Goal: Task Accomplishment & Management: Use online tool/utility

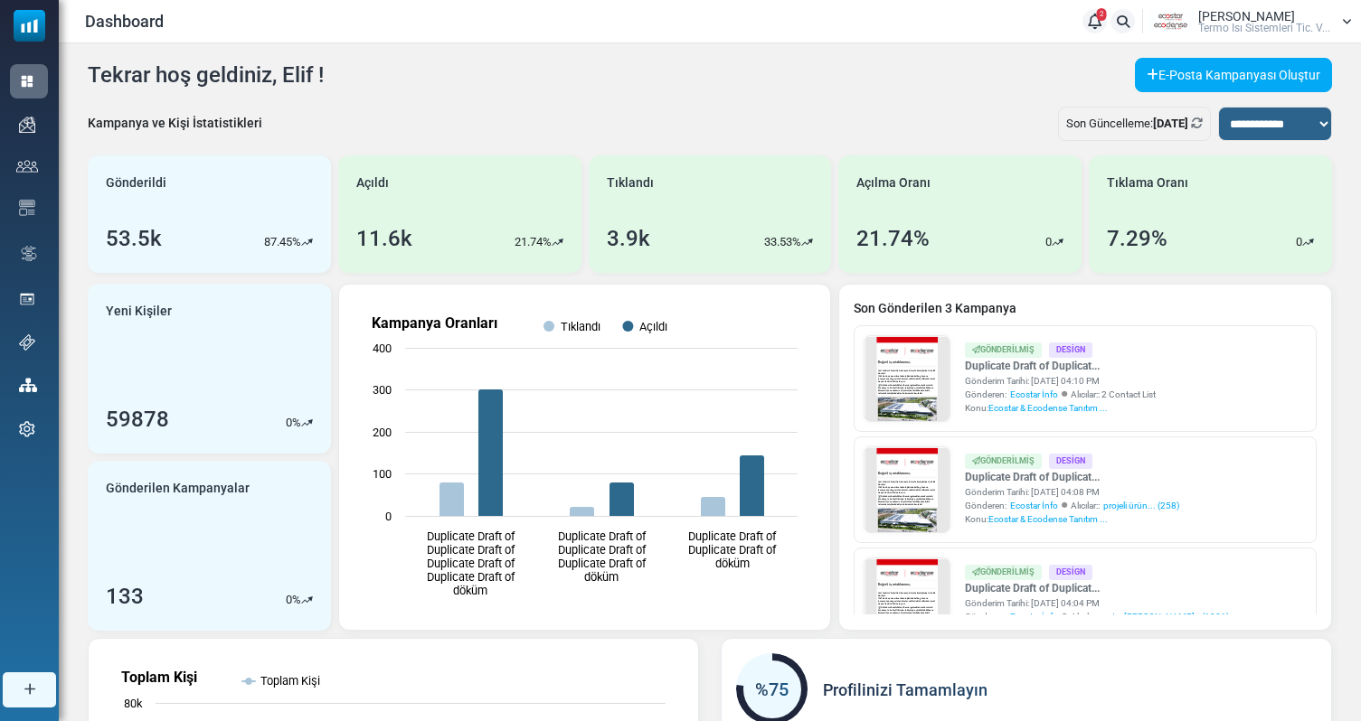
click at [1325, 29] on span "Termo Isı Sistemleri Tic. V..." at bounding box center [1264, 28] width 132 height 11
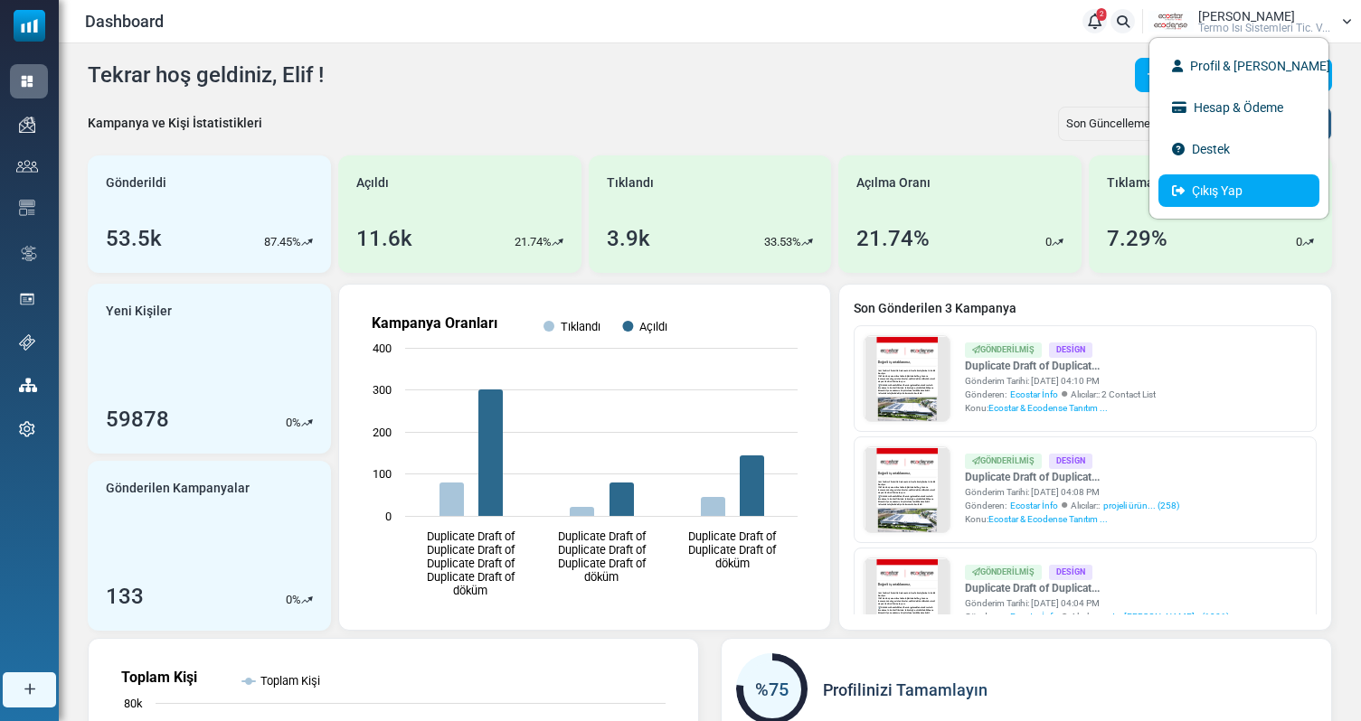
click at [1245, 190] on link "Çıkış Yap" at bounding box center [1238, 190] width 161 height 33
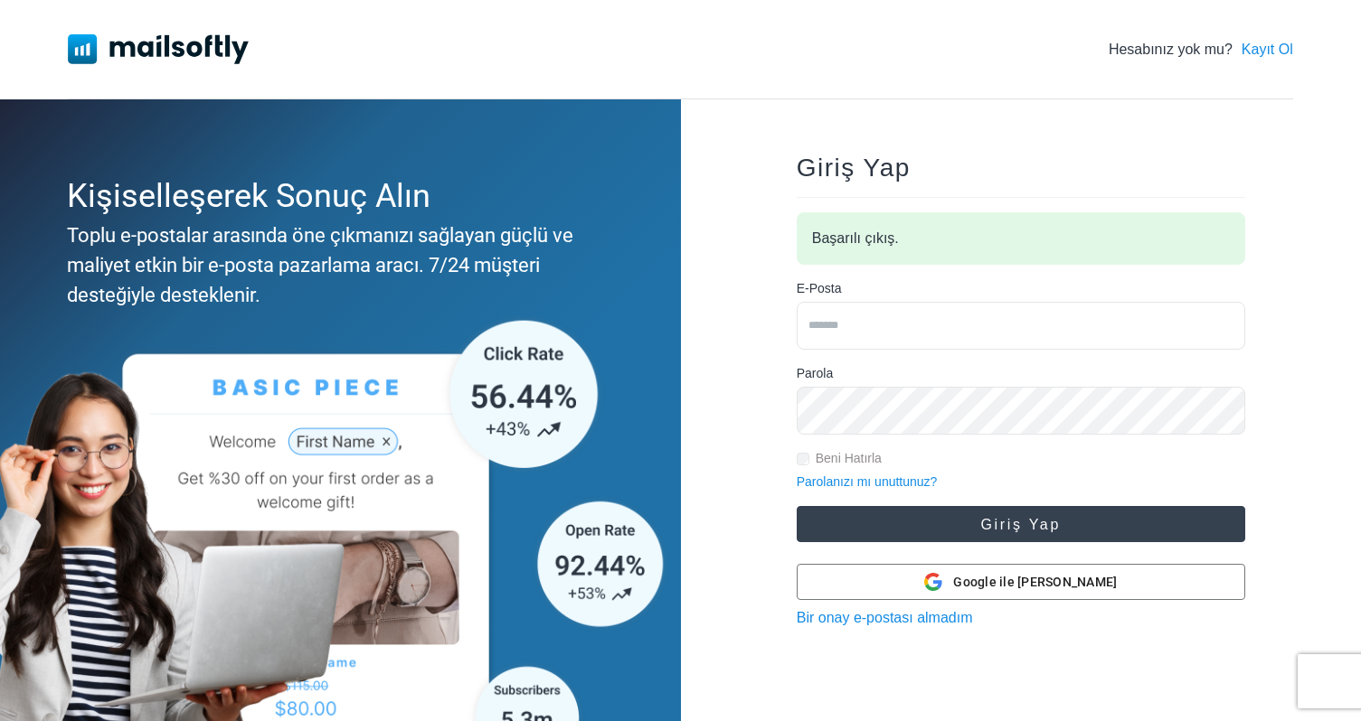
type input "**********"
click at [952, 530] on button "Giriş Yap" at bounding box center [1020, 524] width 448 height 36
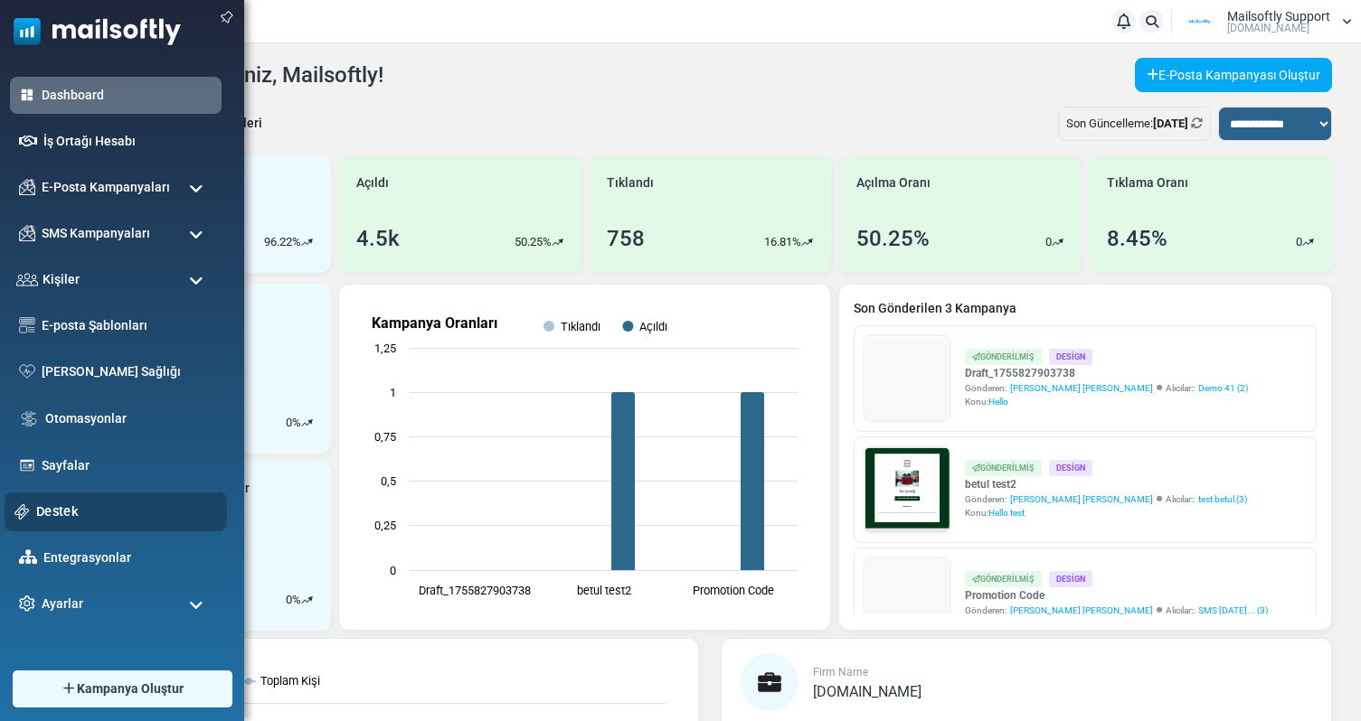
click at [74, 514] on link "Destek" at bounding box center [126, 512] width 181 height 20
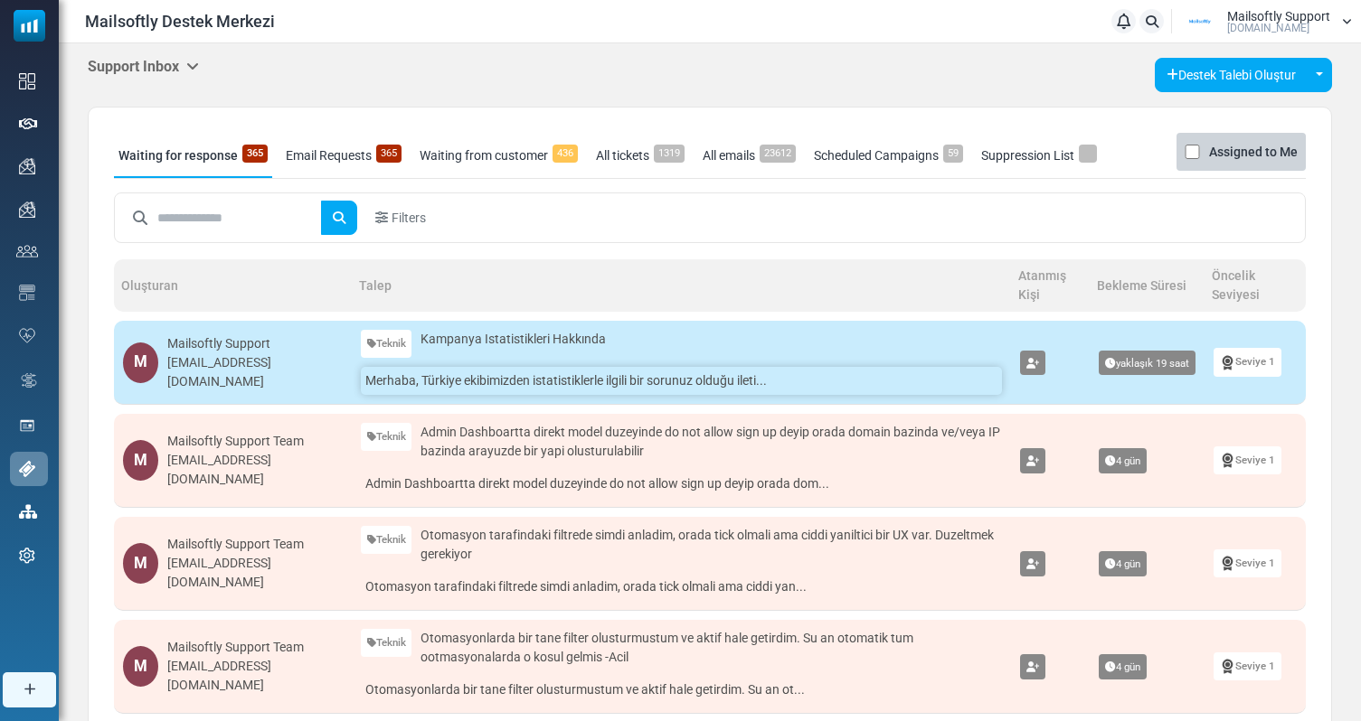
click at [566, 382] on link "Merhaba, Türkiye ekibimizden istatistiklerle ilgili bir sorunuz olduğu ileti..." at bounding box center [681, 381] width 641 height 28
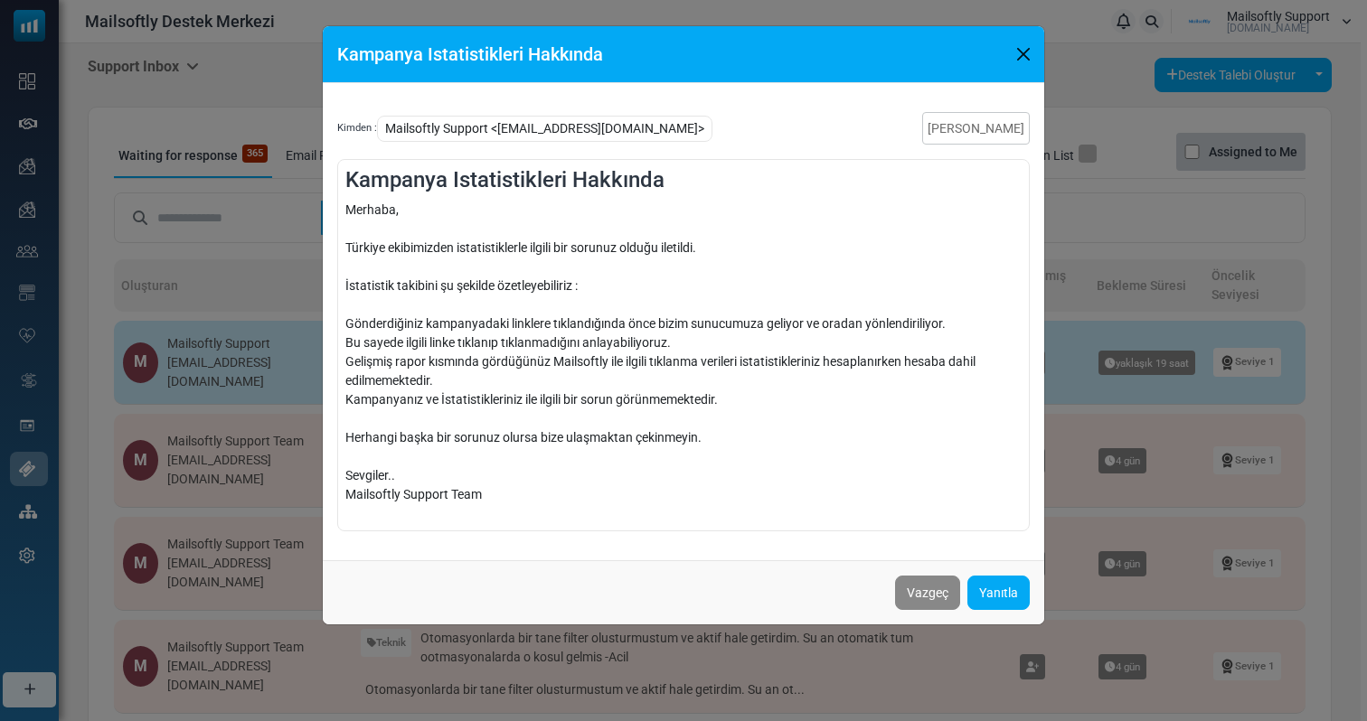
click at [1101, 176] on div "Kampanya Istatistikleri Hakkında Kimden : Mailsoftly Support <eray@mailsoftly.c…" at bounding box center [683, 360] width 1367 height 721
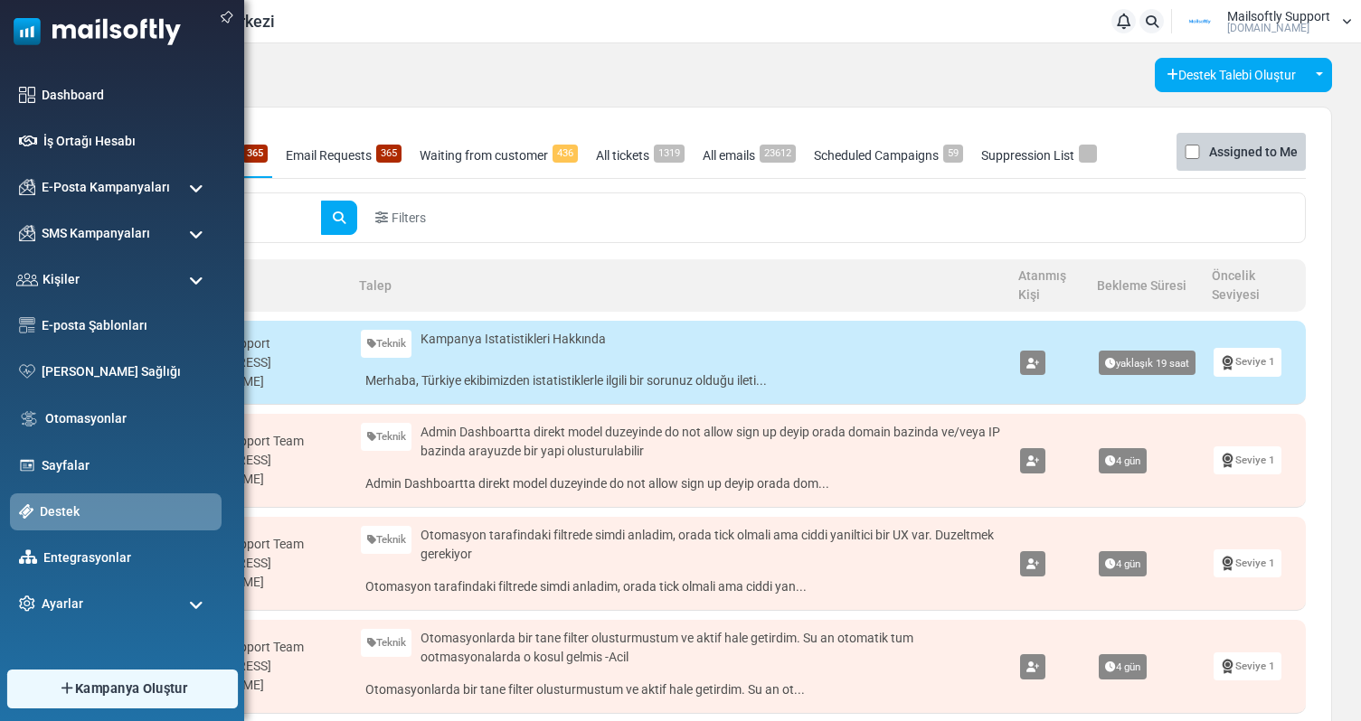
click at [54, 686] on link "Kampanya Oluştur" at bounding box center [121, 689] width 231 height 39
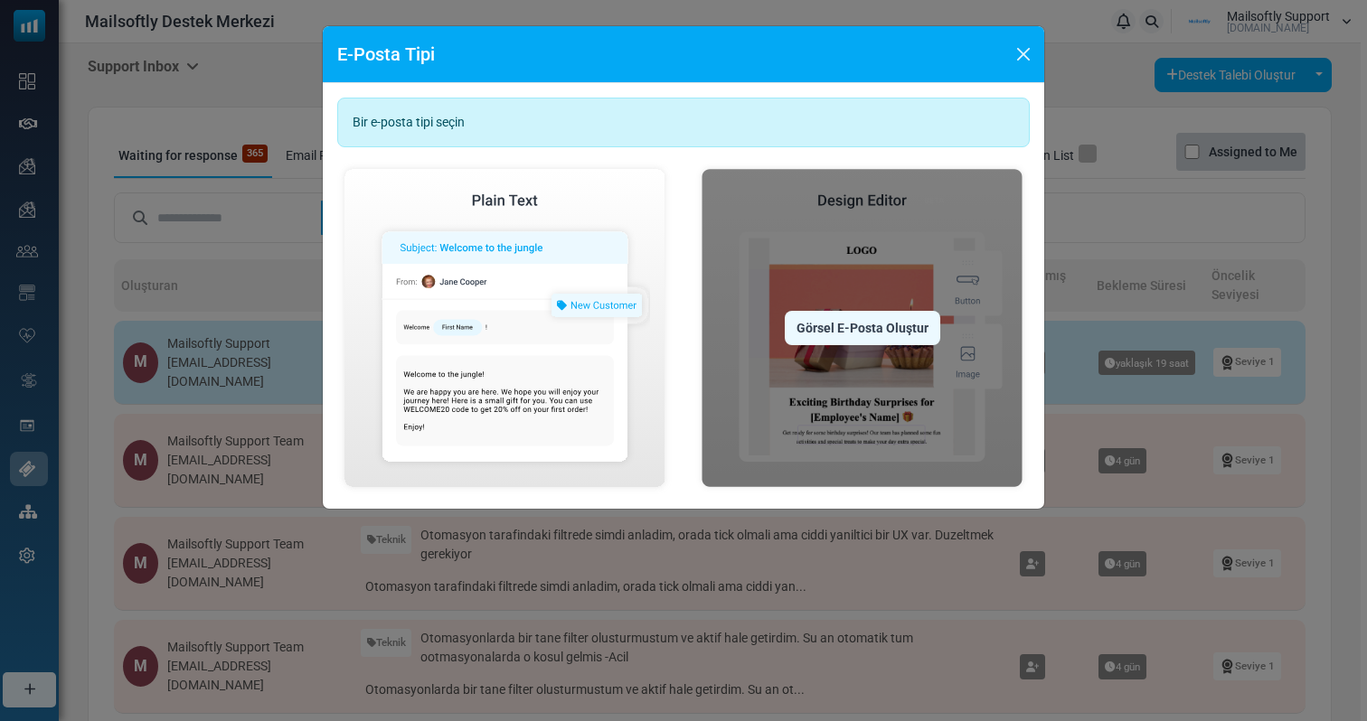
click at [869, 344] on div "Görsel E-Posta Oluştur" at bounding box center [862, 328] width 155 height 34
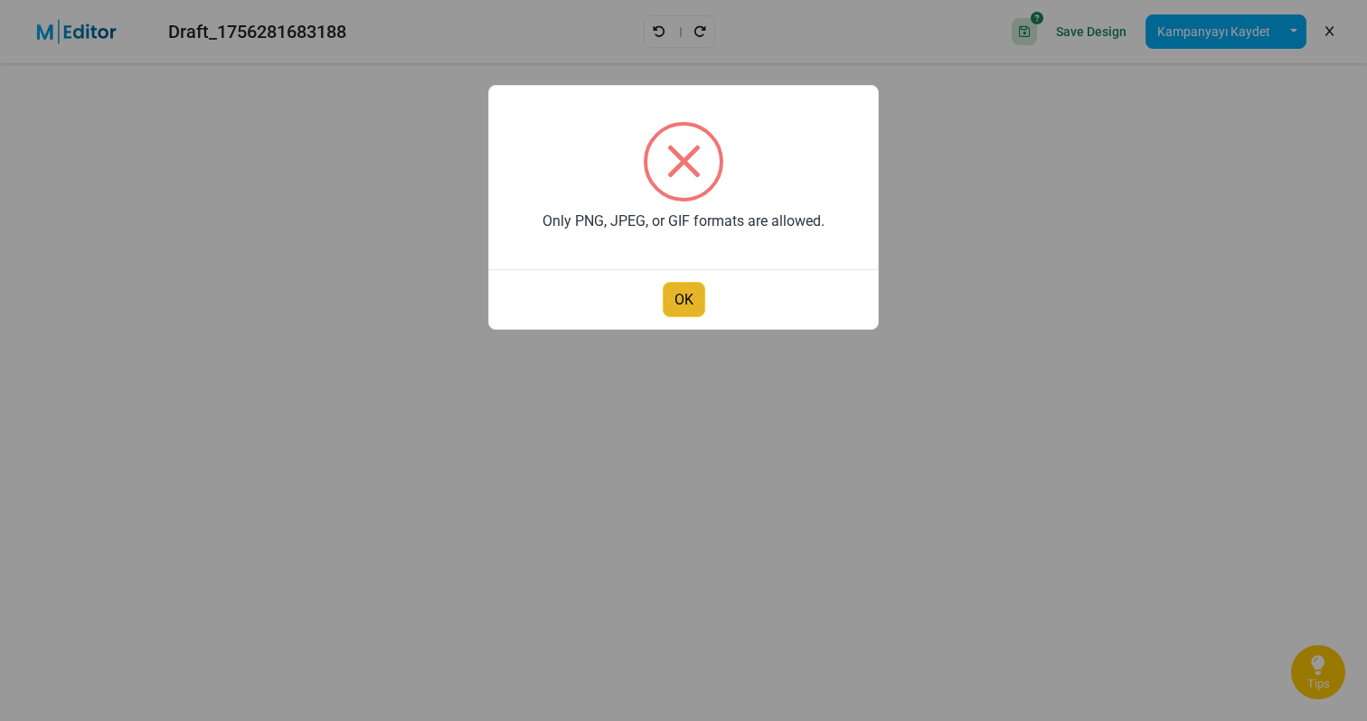
click at [677, 307] on button "OK" at bounding box center [684, 299] width 42 height 35
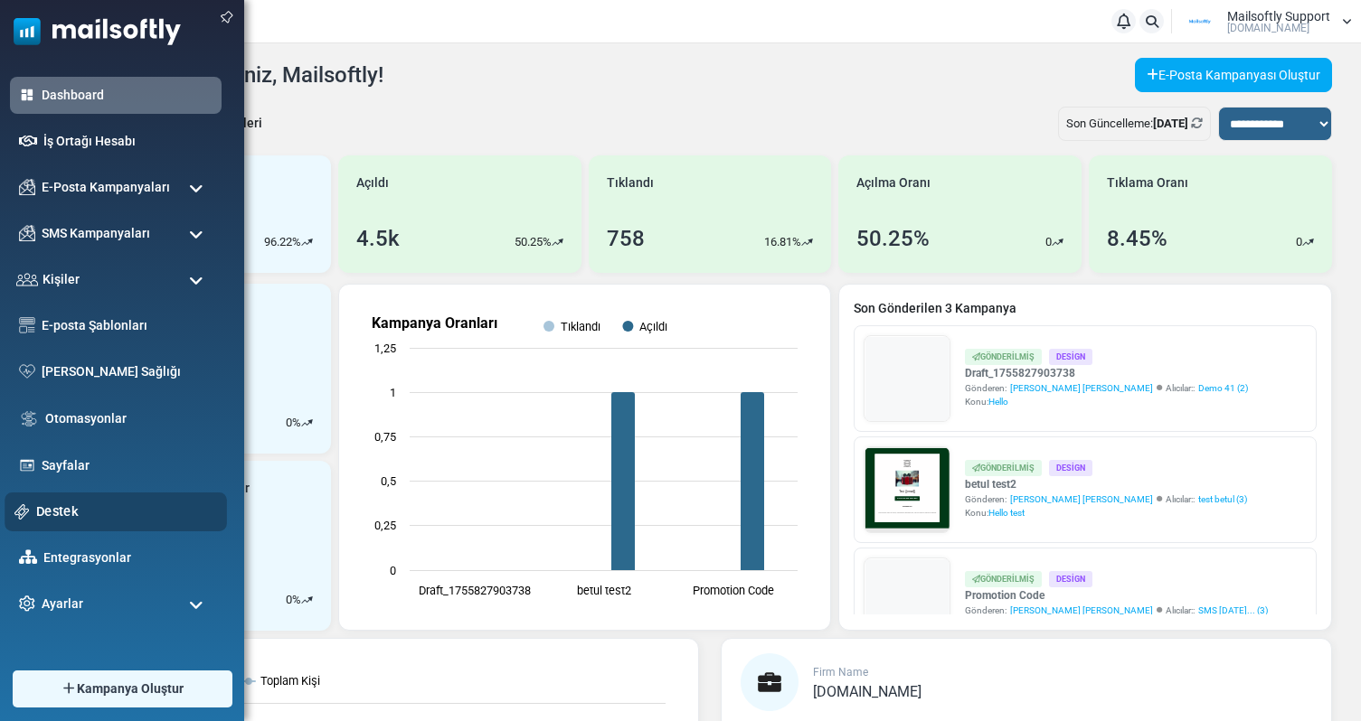
click at [59, 514] on link "Destek" at bounding box center [126, 512] width 181 height 20
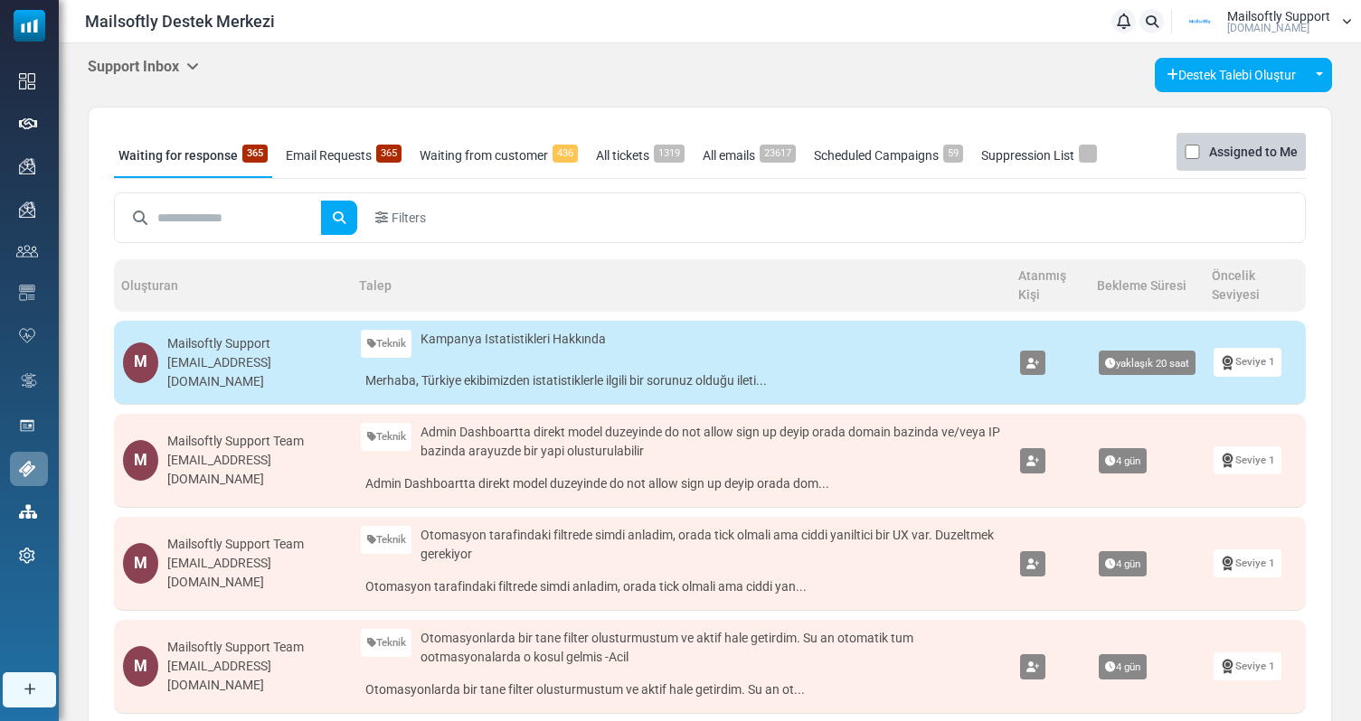
click at [194, 71] on icon at bounding box center [192, 66] width 13 height 14
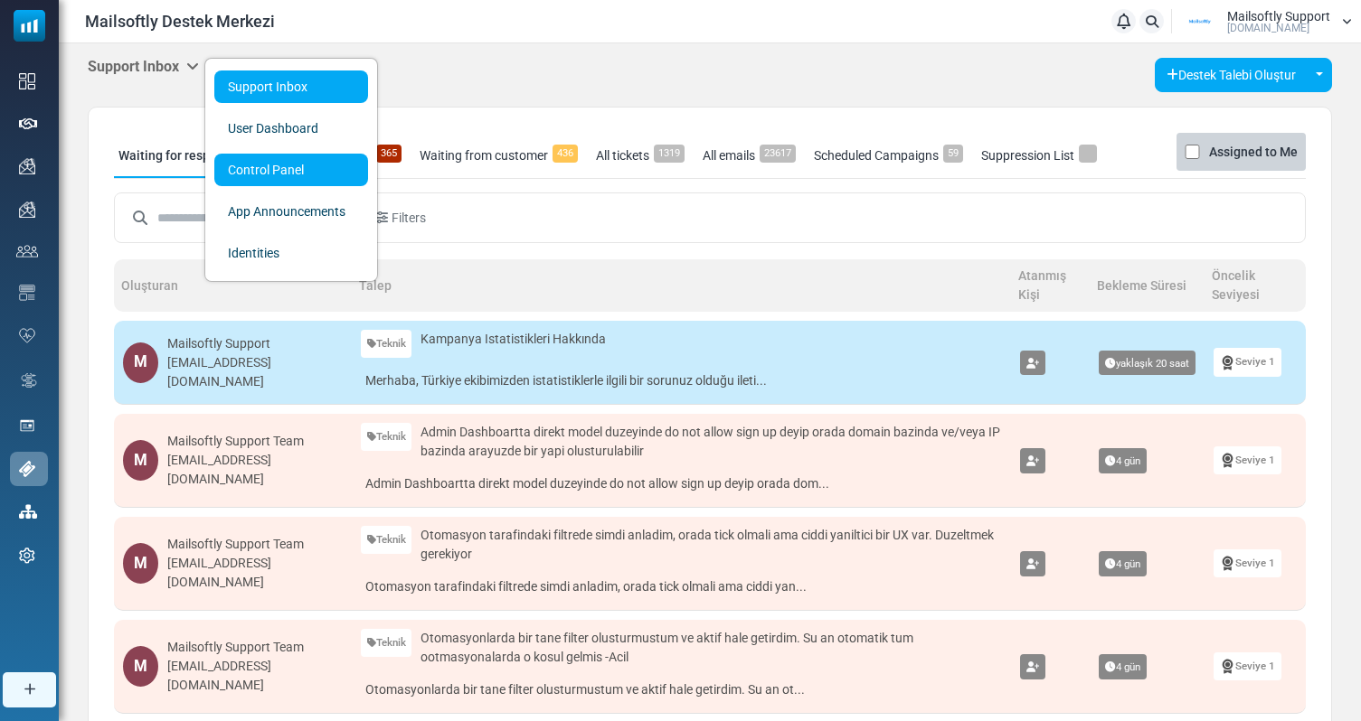
click at [278, 158] on link "Control Panel" at bounding box center [291, 170] width 154 height 33
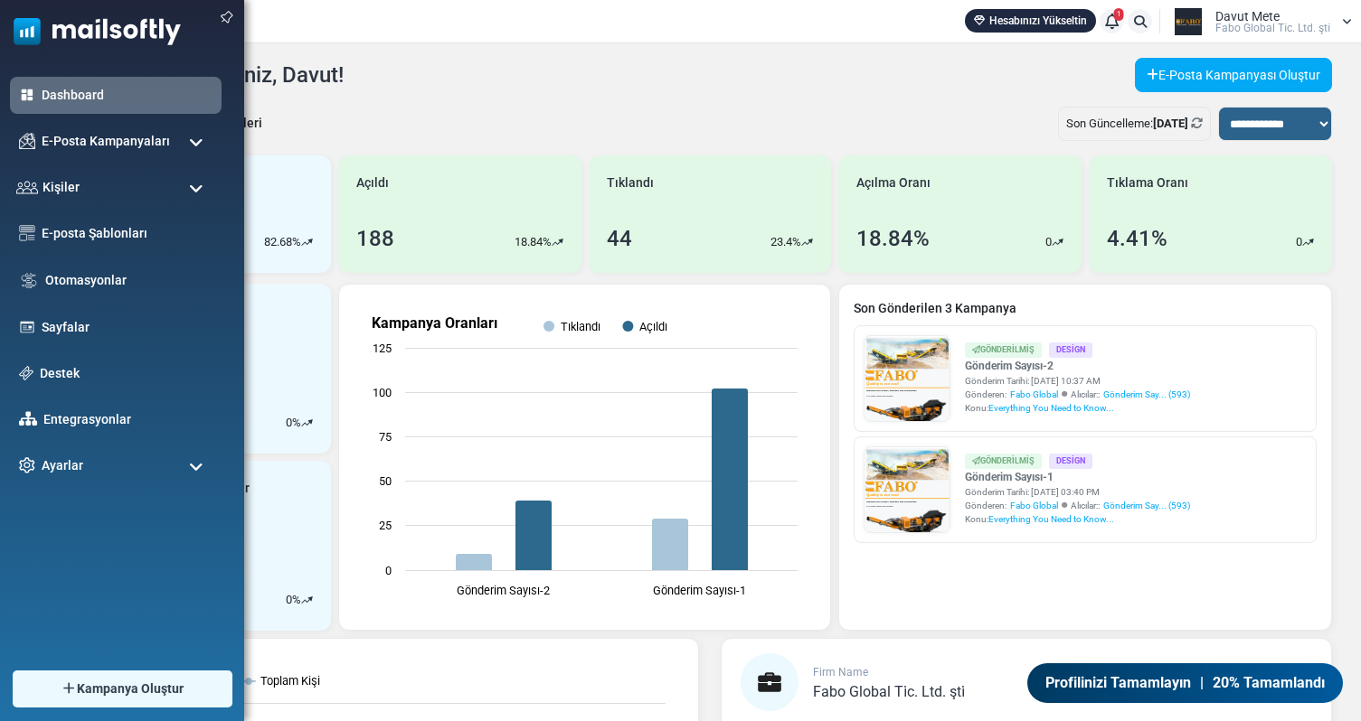
click at [197, 149] on span at bounding box center [196, 143] width 14 height 16
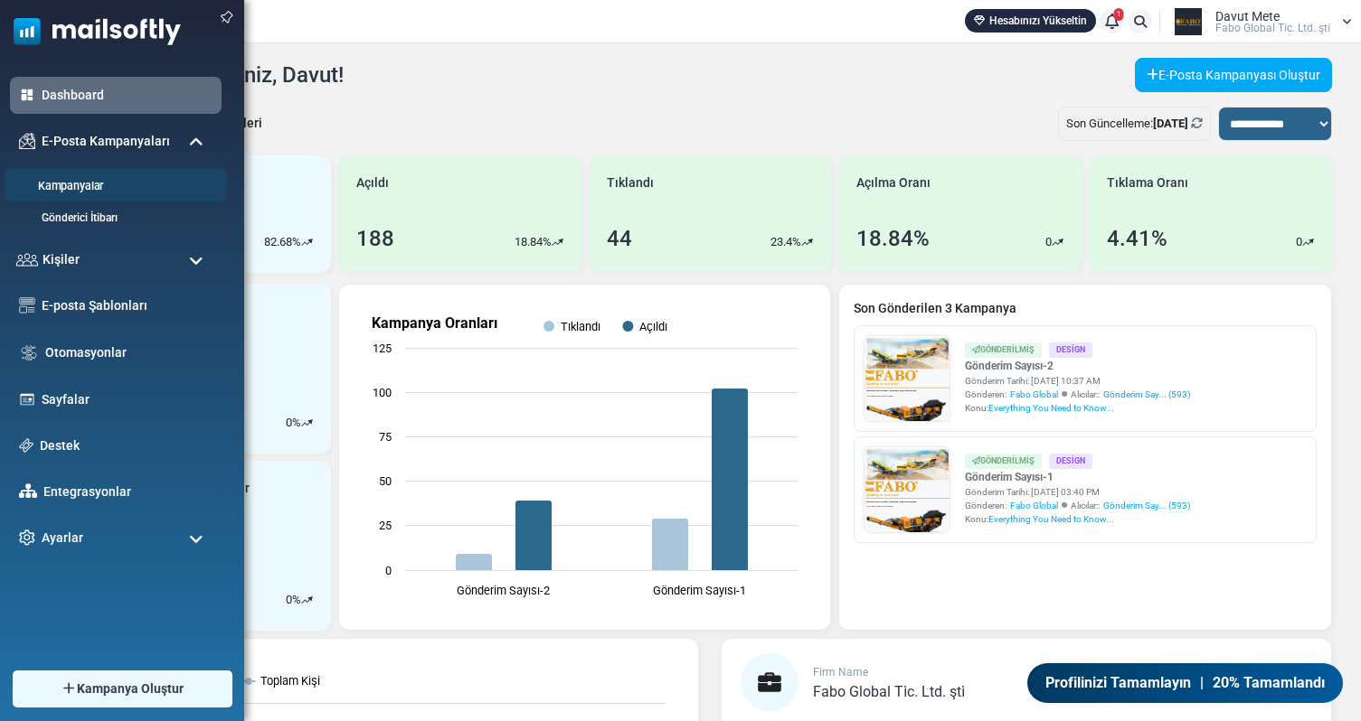
click at [65, 186] on link "Kampanyalar" at bounding box center [113, 186] width 217 height 17
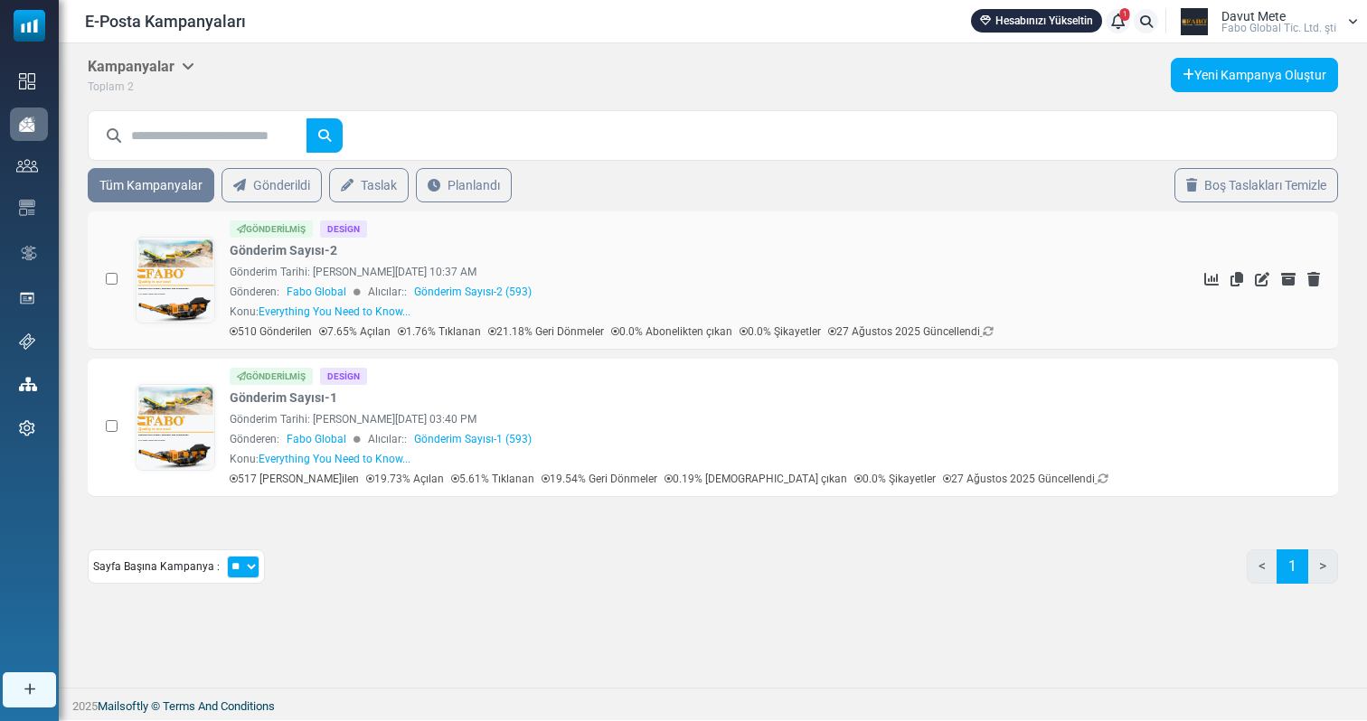
click at [297, 262] on div "Gönderilmiş Design Gönderim Sayısı-2 Gönderim Tarihi: August 27, 2025 at 10:37 …" at bounding box center [704, 280] width 948 height 119
click at [306, 256] on link "Gönderim Sayısı-2" at bounding box center [284, 250] width 108 height 19
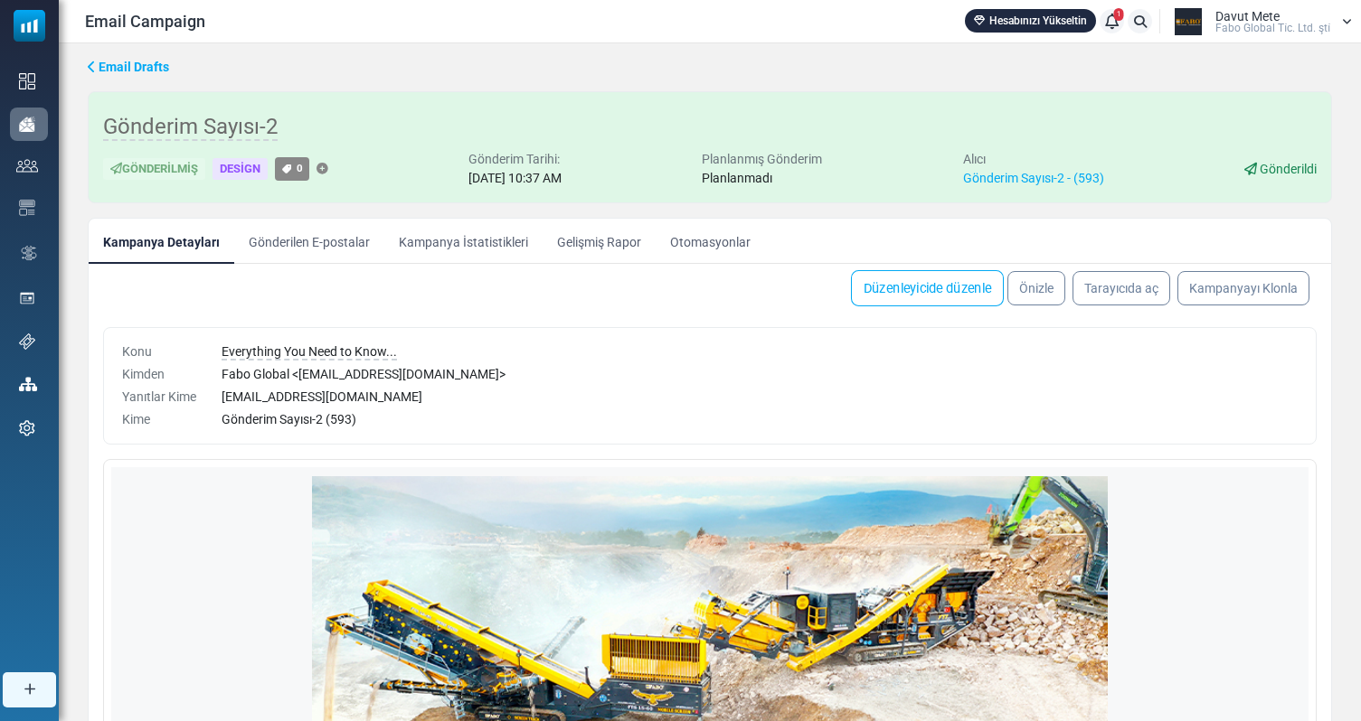
click at [952, 285] on link "Düzenleyicide düzenle" at bounding box center [927, 288] width 153 height 36
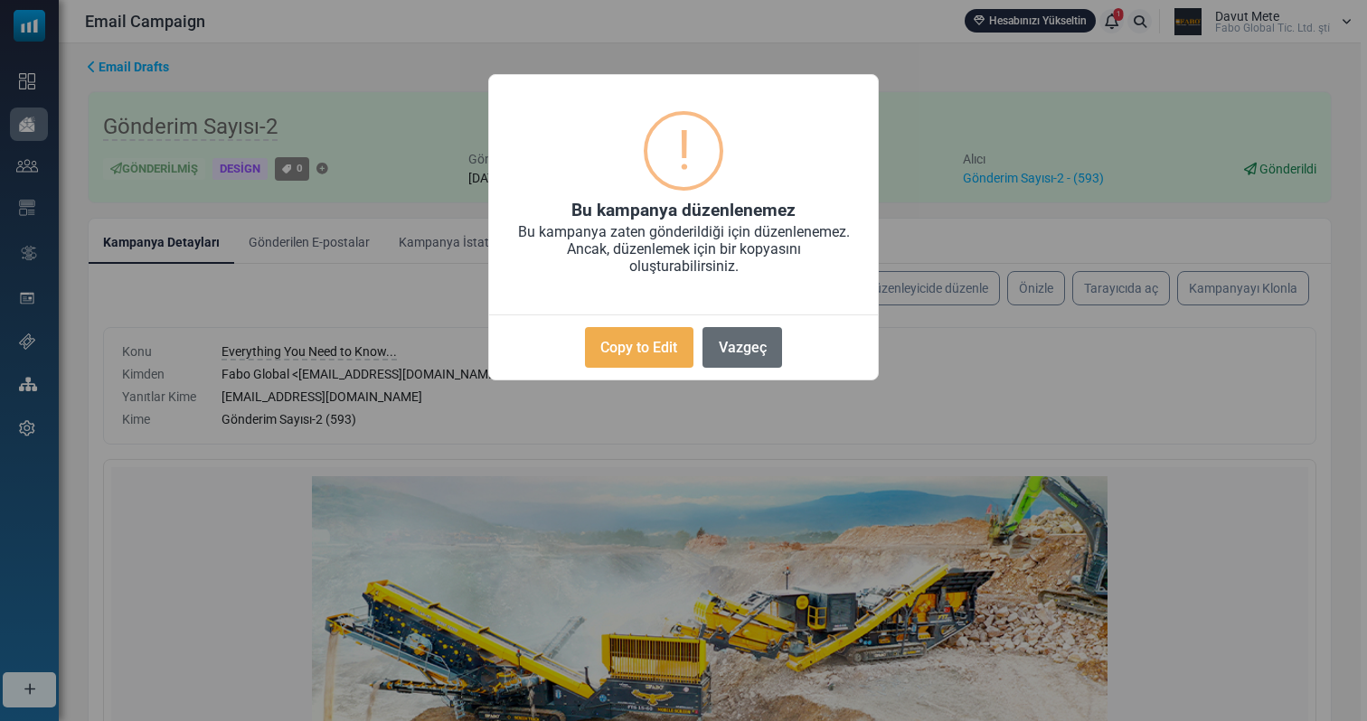
click at [750, 348] on button "Vazgeç" at bounding box center [742, 347] width 80 height 41
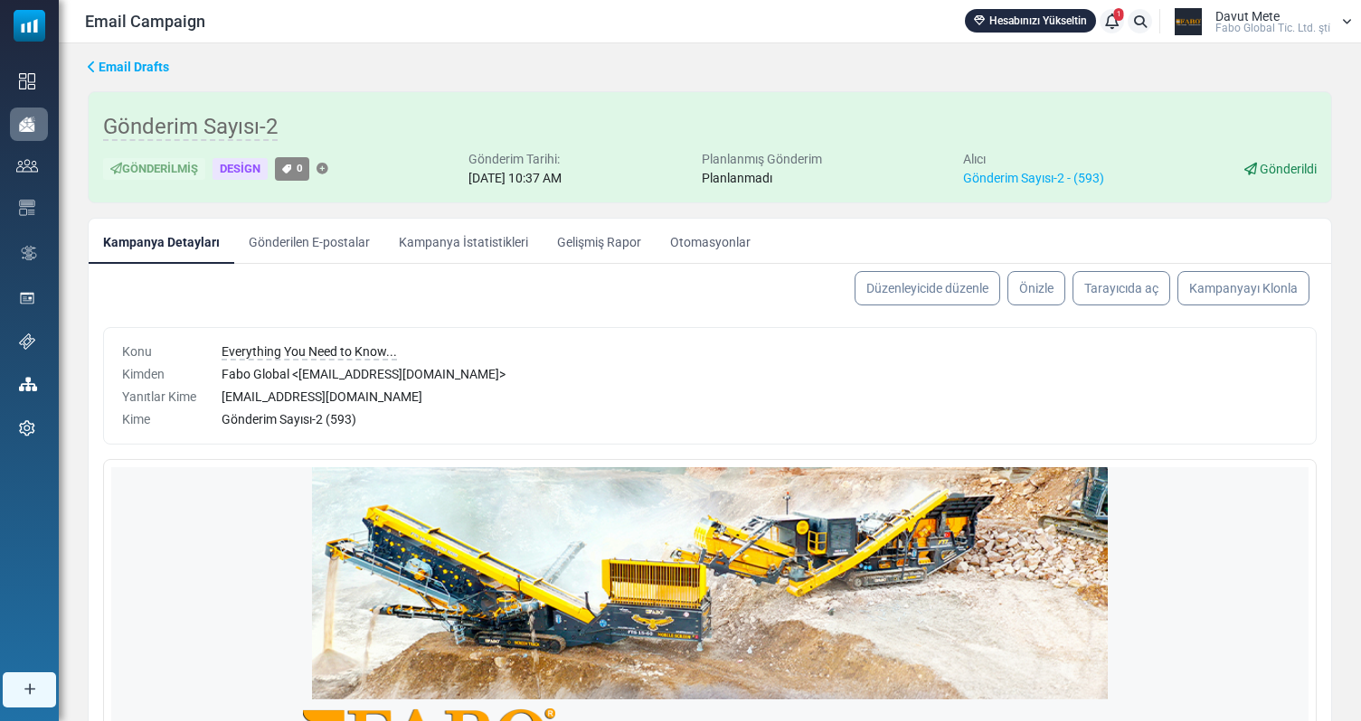
click at [143, 70] on span "Email Drafts" at bounding box center [134, 67] width 71 height 14
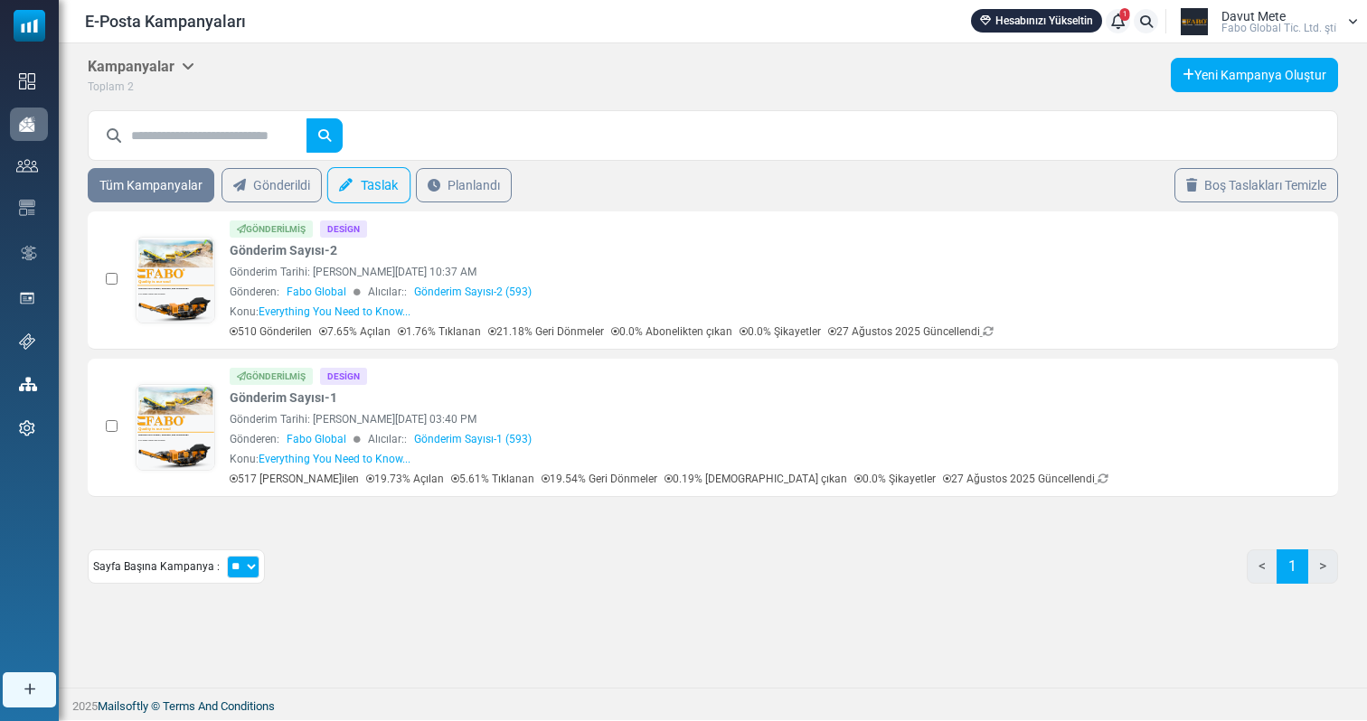
click at [360, 181] on link "Taslak" at bounding box center [368, 185] width 83 height 36
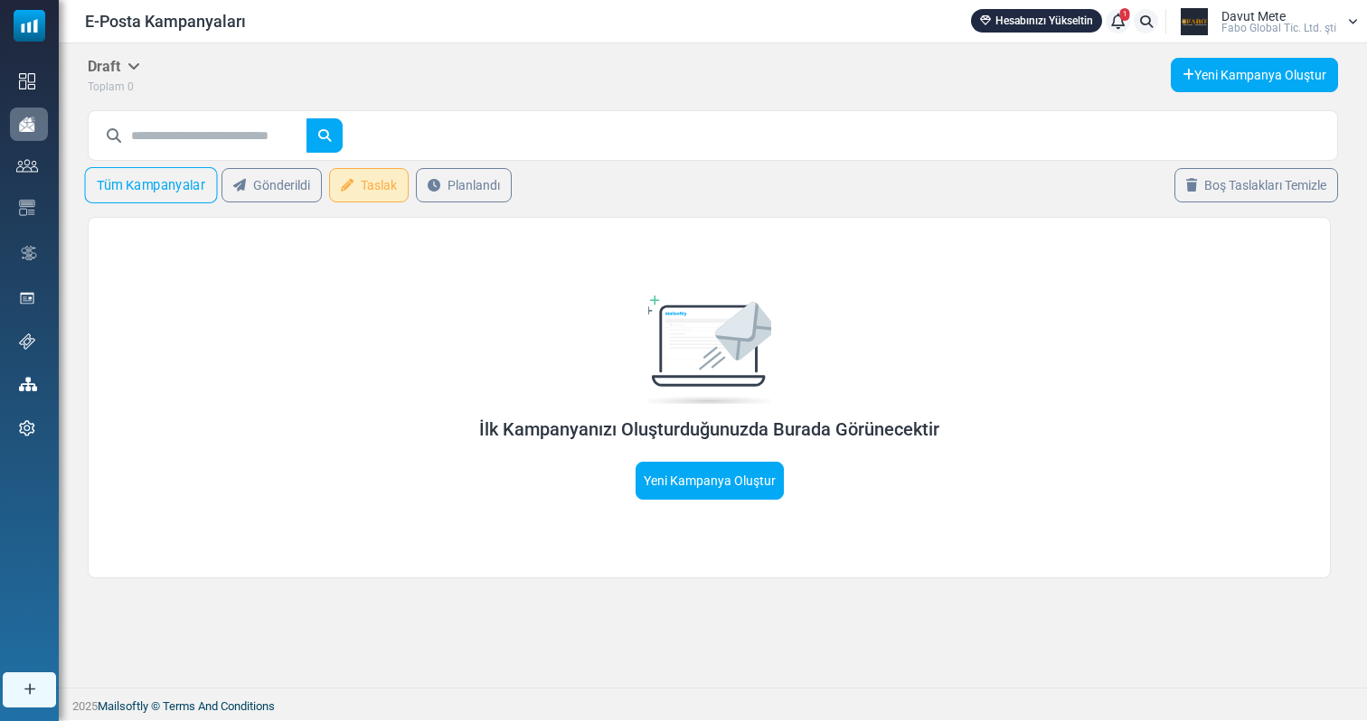
click at [171, 189] on link "Tüm Kampanyalar" at bounding box center [151, 185] width 133 height 36
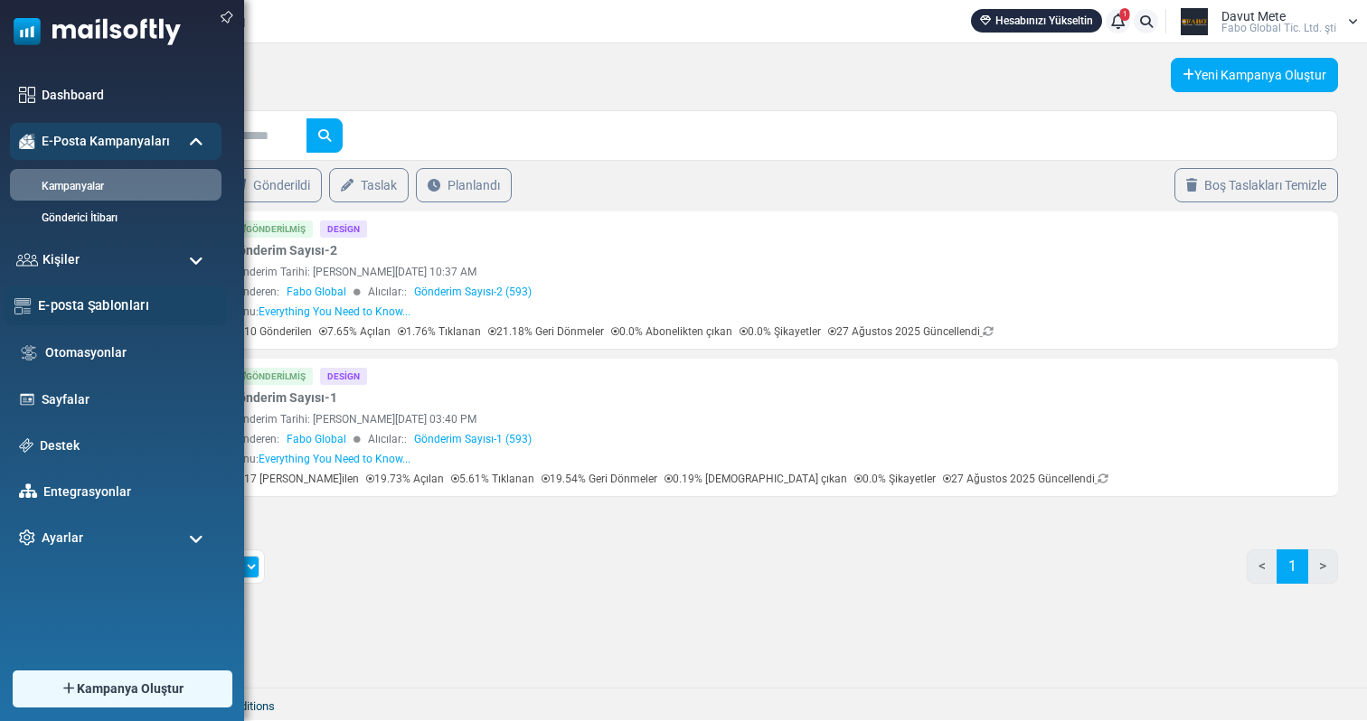
click at [98, 309] on link "E-posta Şablonları" at bounding box center [127, 306] width 179 height 20
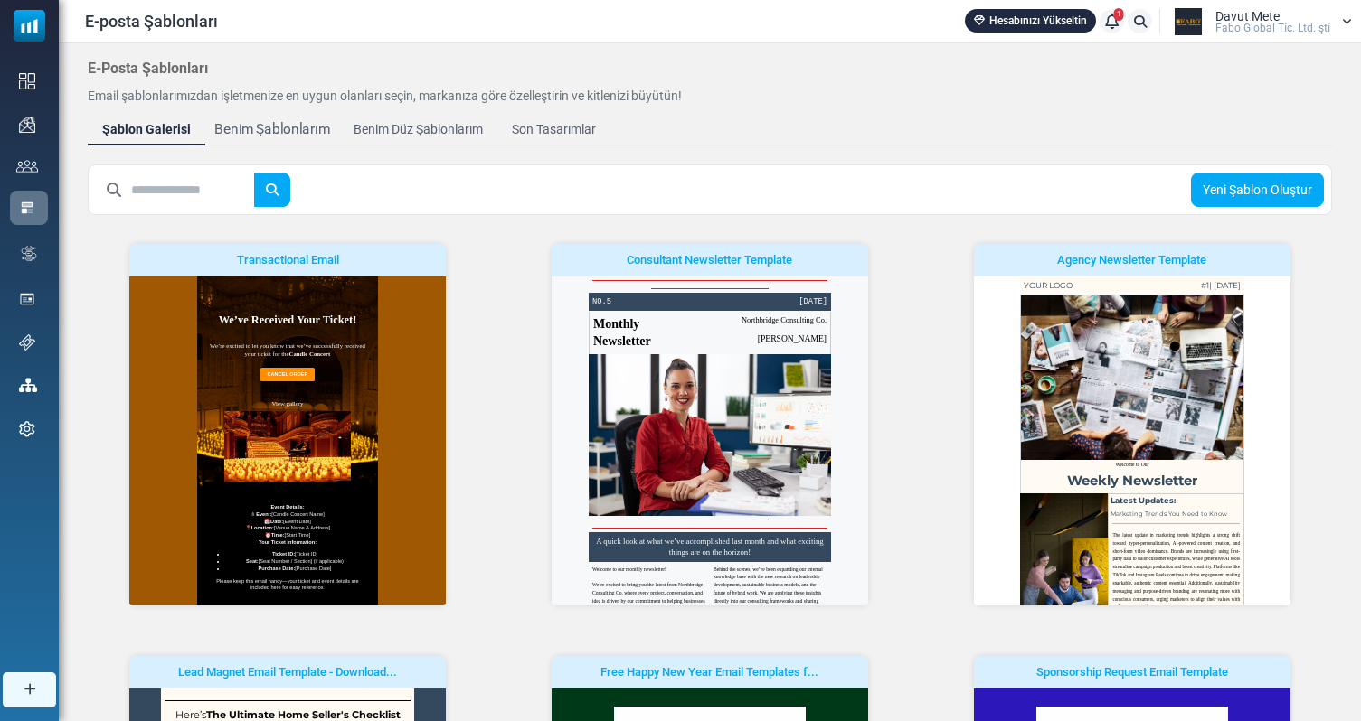
click at [292, 126] on div "Benim Şablonlarım" at bounding box center [272, 129] width 116 height 21
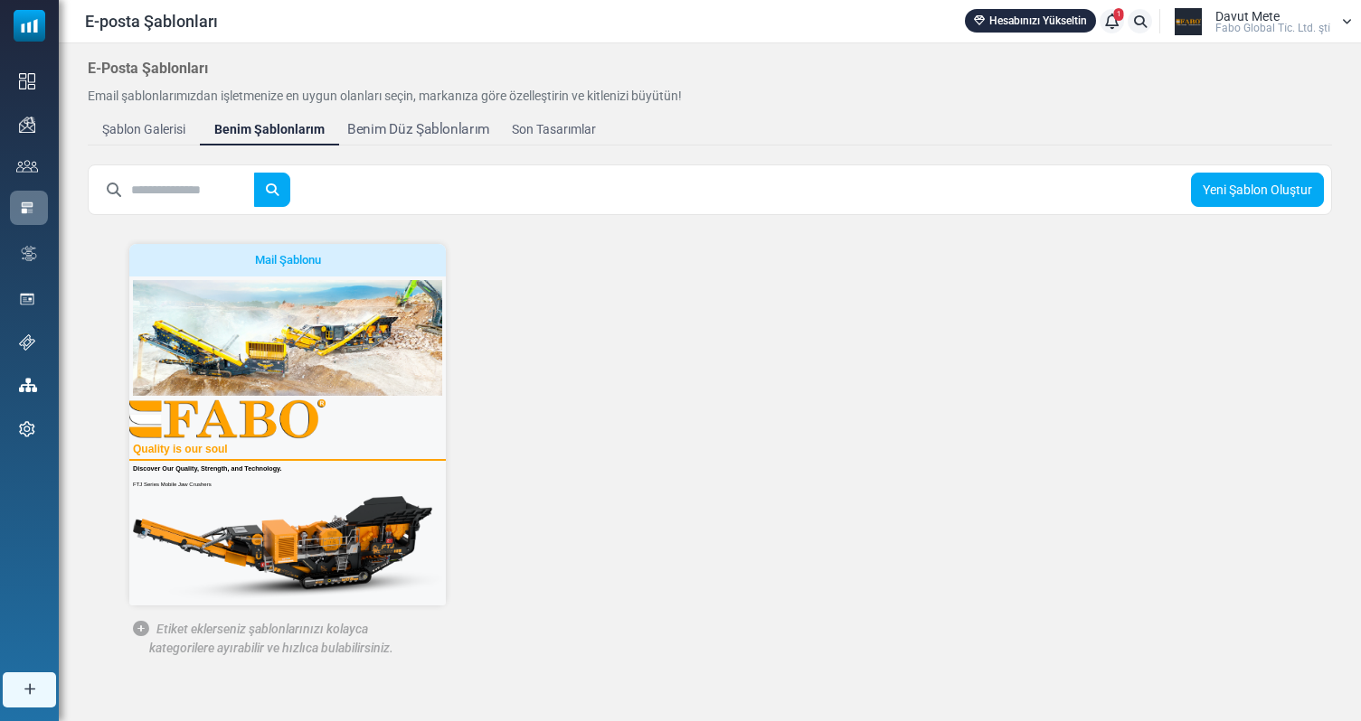
click at [376, 126] on div "Benim Düz Şablonlarım" at bounding box center [418, 129] width 142 height 21
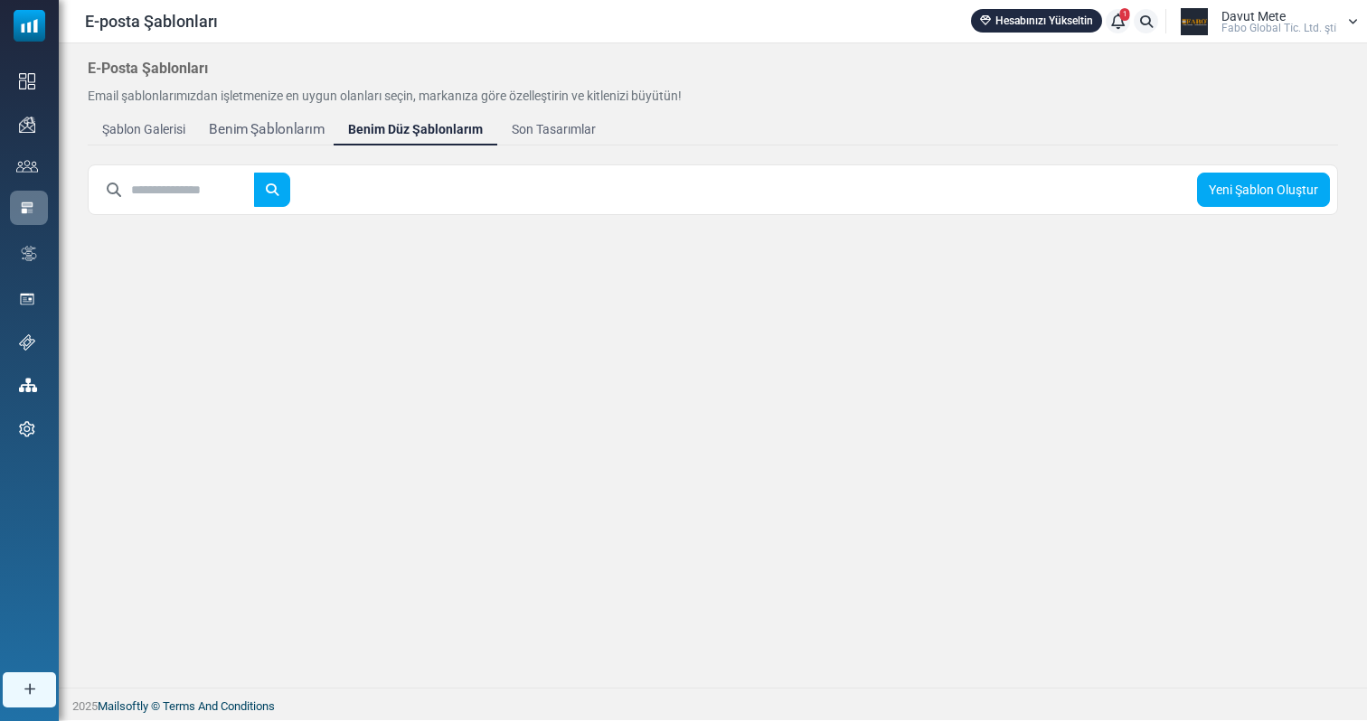
click at [290, 129] on div "Benim Şablonlarım" at bounding box center [267, 129] width 116 height 21
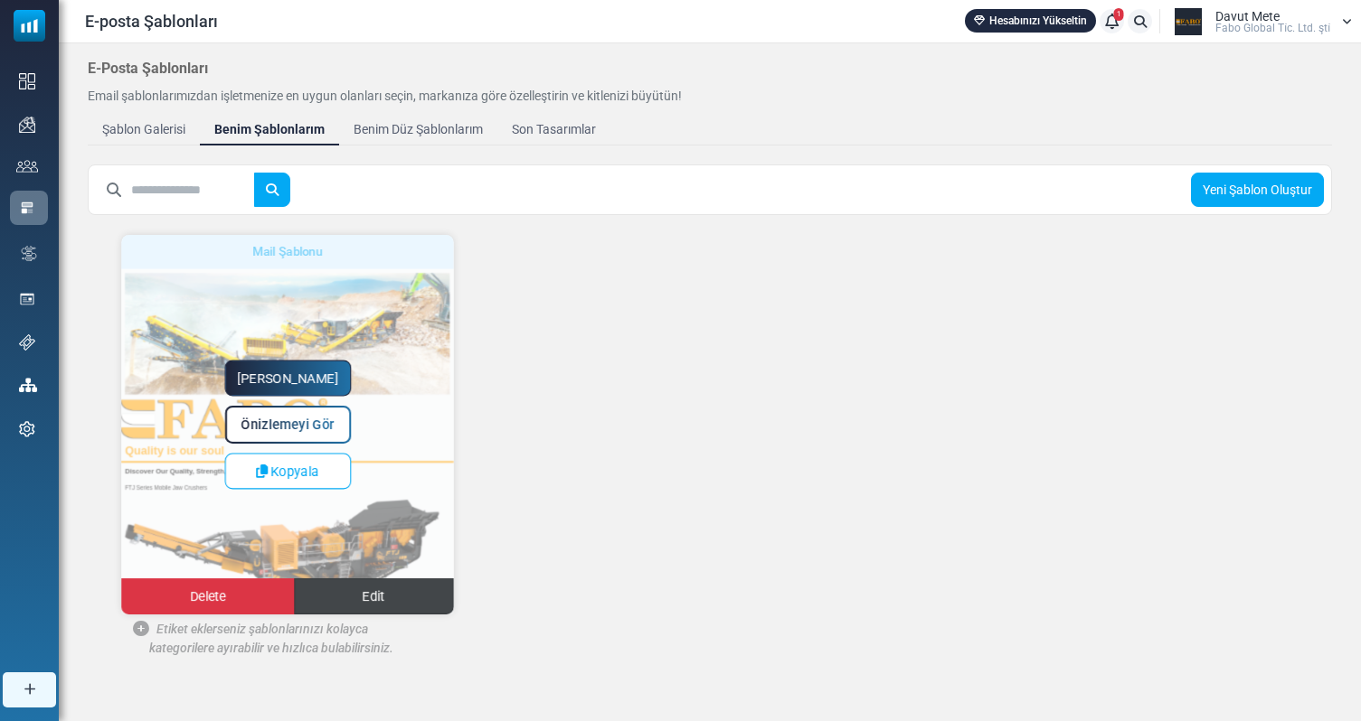
click at [398, 596] on link "Edit" at bounding box center [374, 597] width 160 height 36
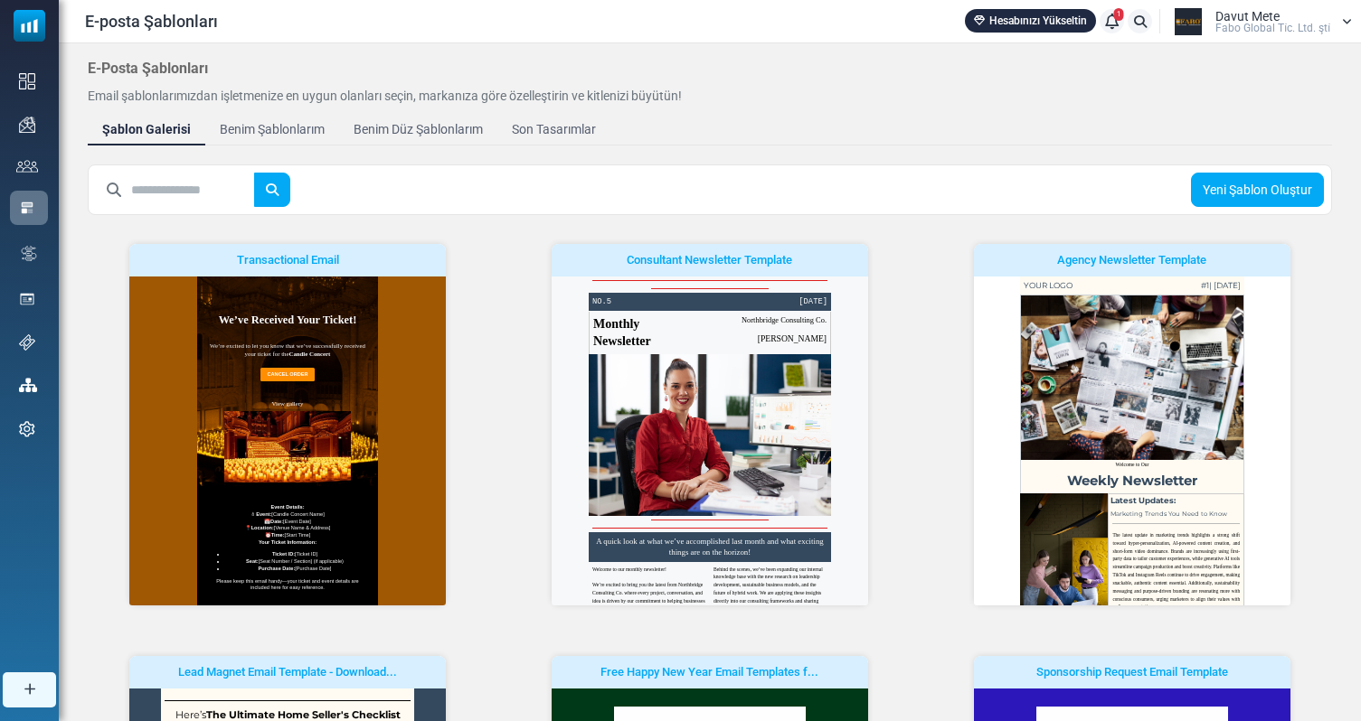
click at [1306, 28] on span "Fabo Global Ti̇c. Ltd. şti̇" at bounding box center [1272, 28] width 115 height 11
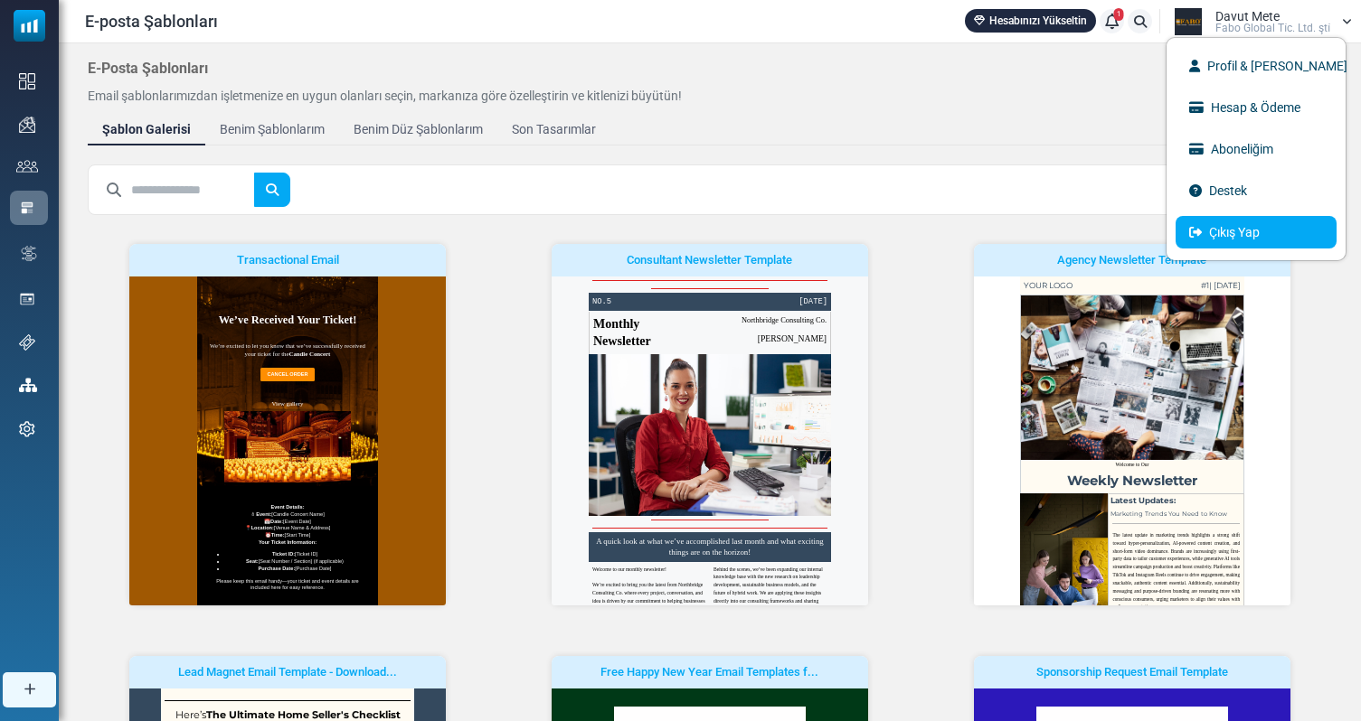
click at [1239, 231] on link "Çıkış Yap" at bounding box center [1255, 232] width 161 height 33
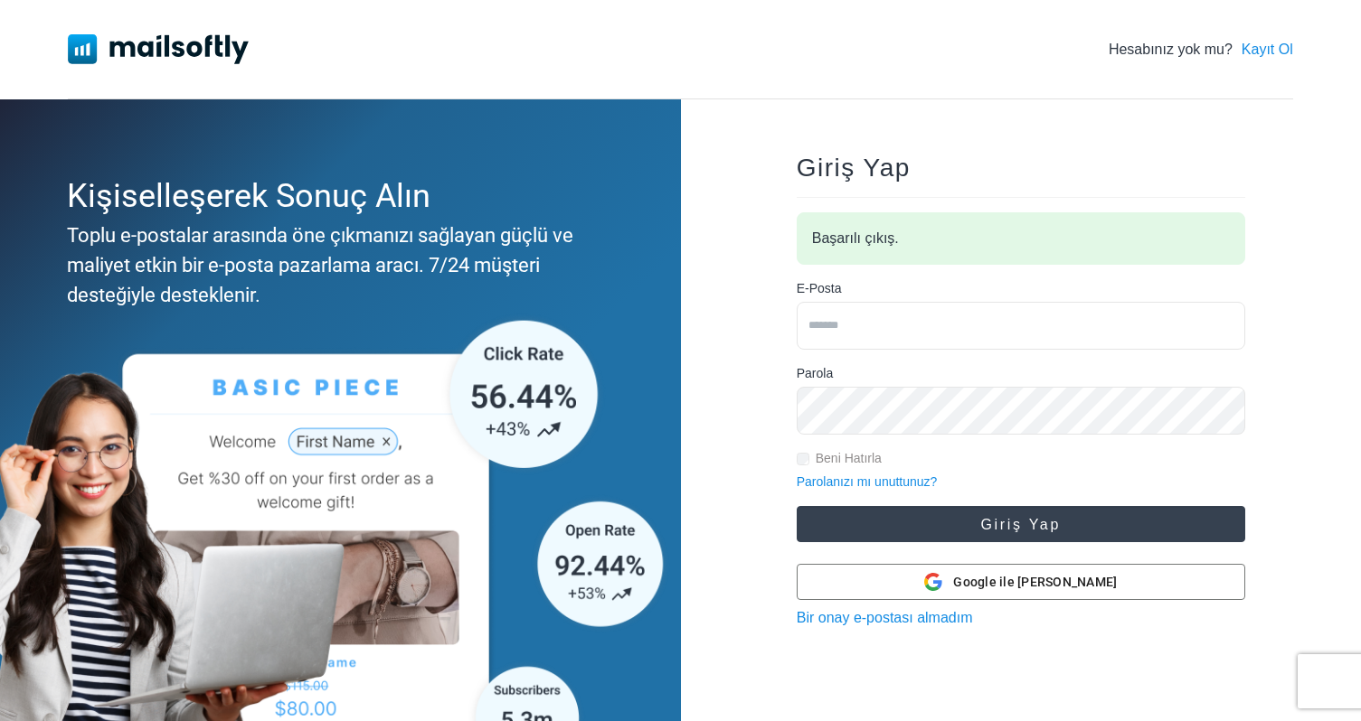
type input "**********"
click at [992, 536] on button "Giriş Yap" at bounding box center [1020, 524] width 448 height 36
